Goal: Information Seeking & Learning: Learn about a topic

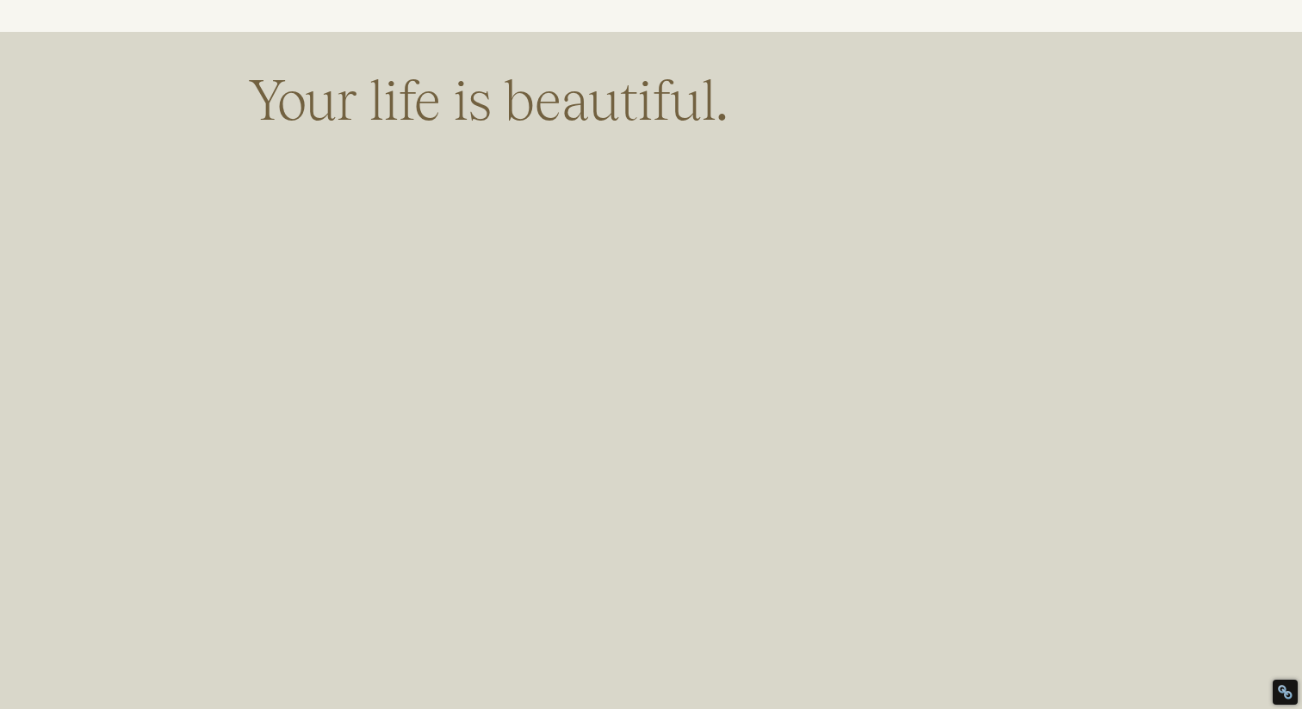
scroll to position [7137, 0]
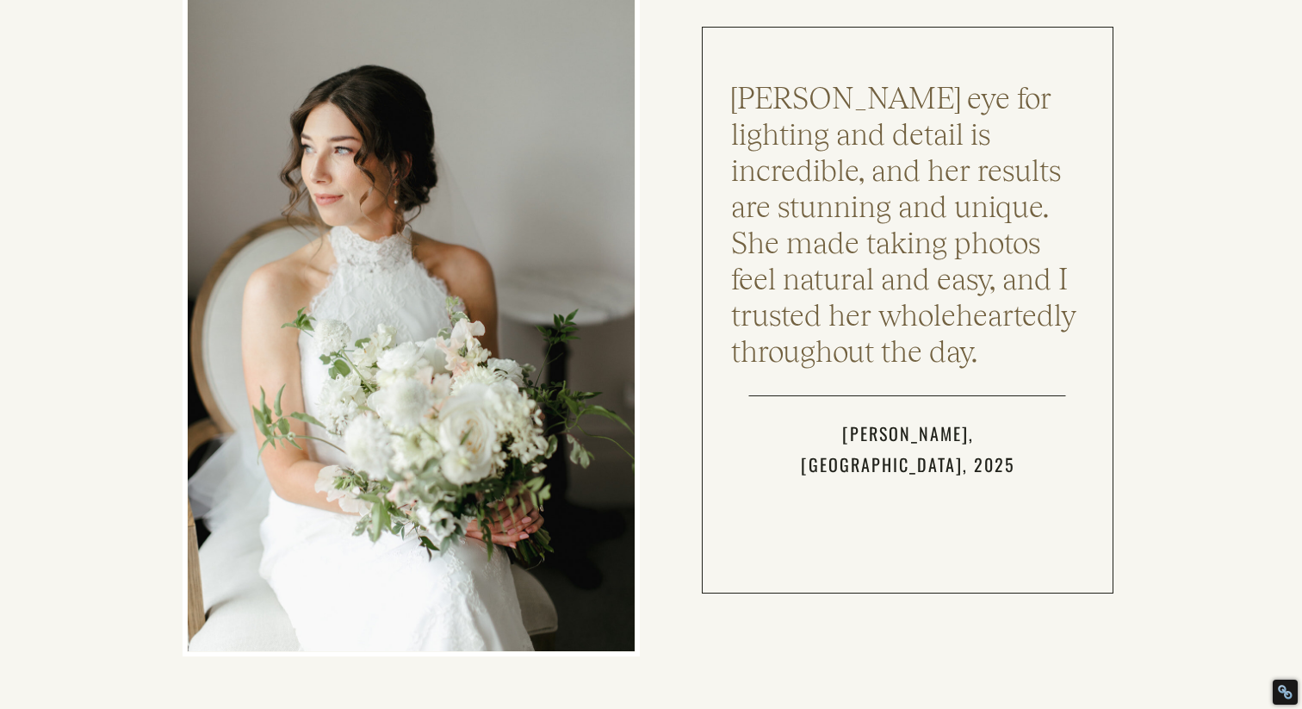
scroll to position [5250, 0]
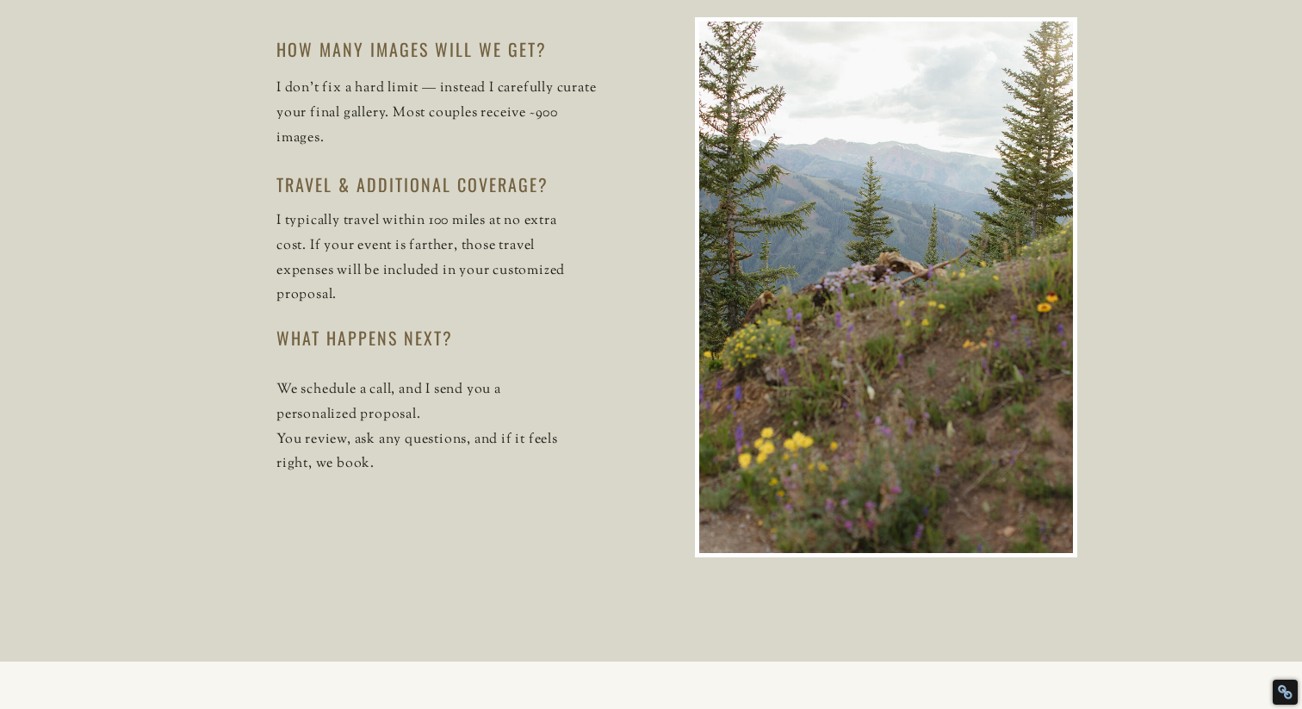
scroll to position [4604, 0]
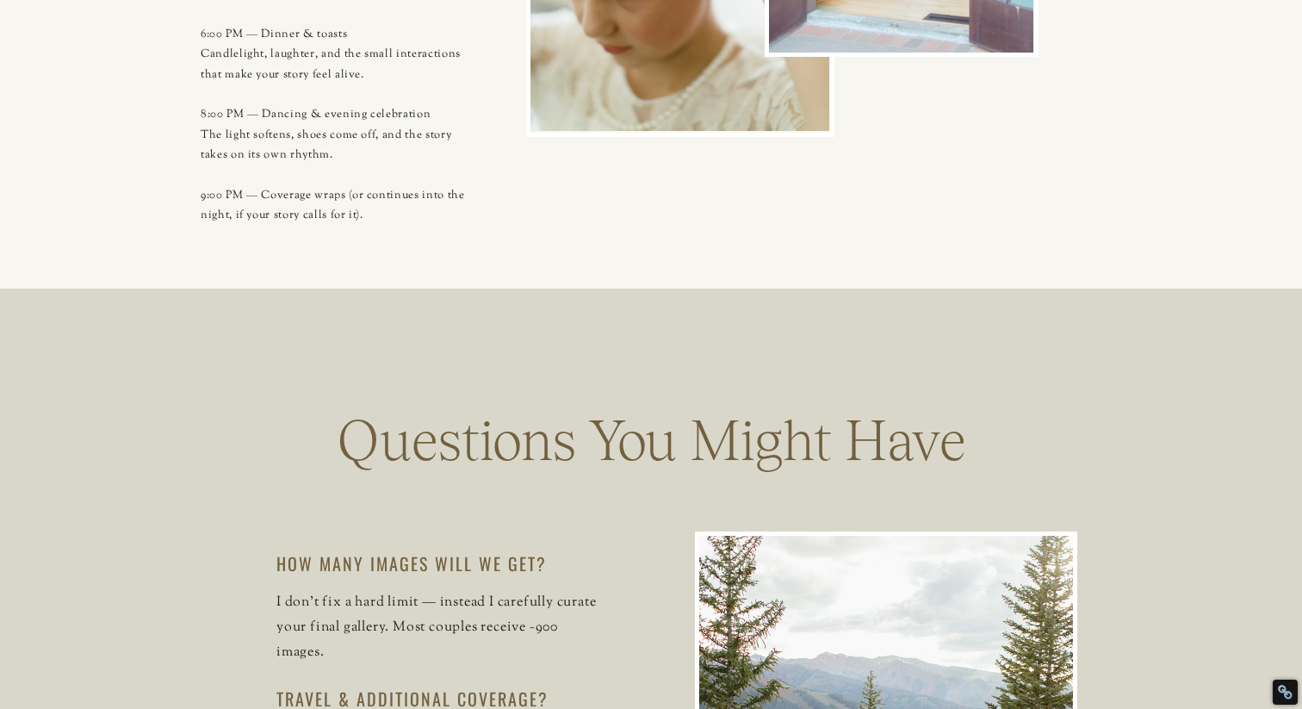
scroll to position [4097, 0]
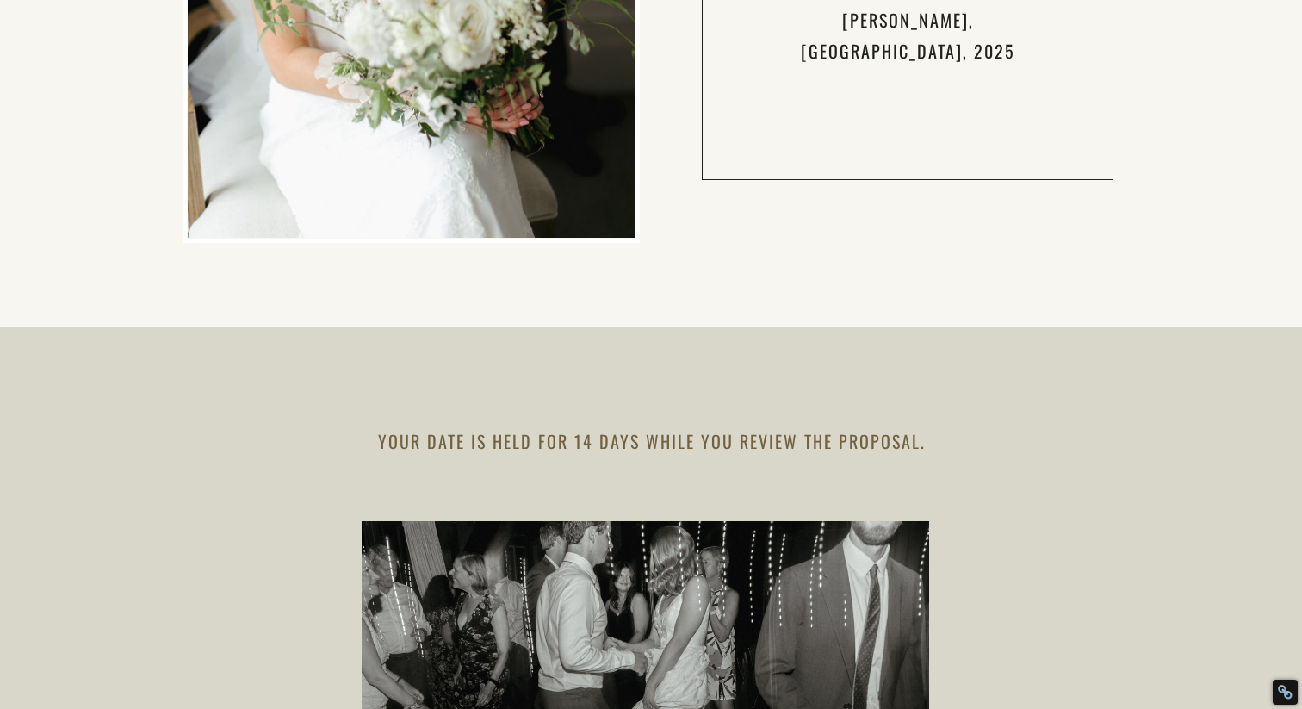
scroll to position [6071, 0]
